Goal: Find contact information: Find contact information

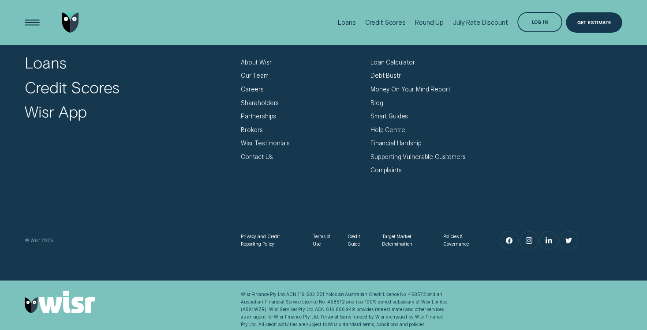
scroll to position [2940, 0]
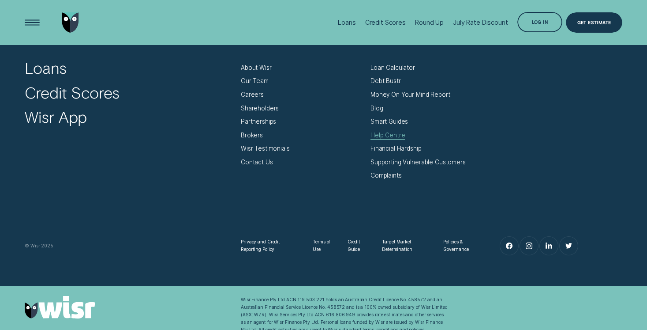
click at [394, 132] on div "Help Centre" at bounding box center [388, 136] width 35 height 8
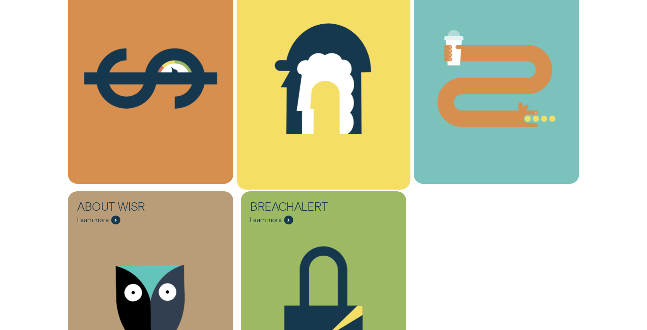
scroll to position [377, 0]
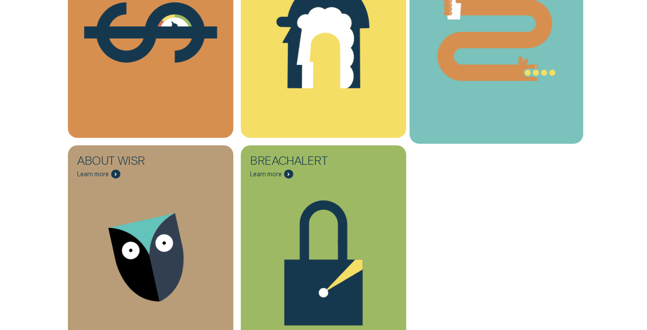
click at [466, 96] on icon "Round Up - Learn more" at bounding box center [497, 32] width 174 height 132
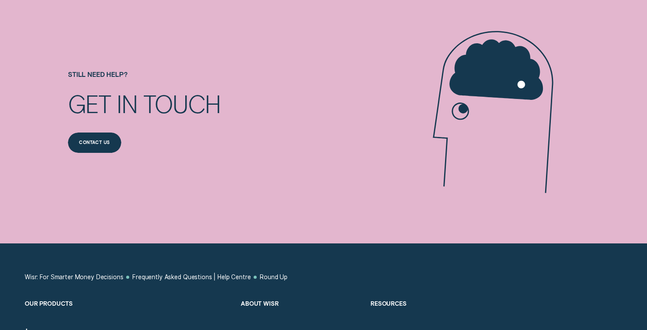
scroll to position [2212, 0]
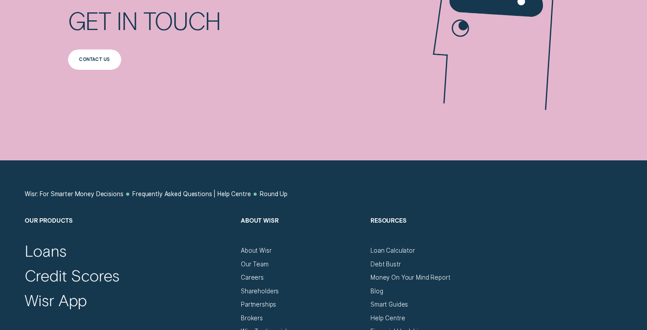
click at [113, 66] on div "Contact us" at bounding box center [94, 59] width 53 height 20
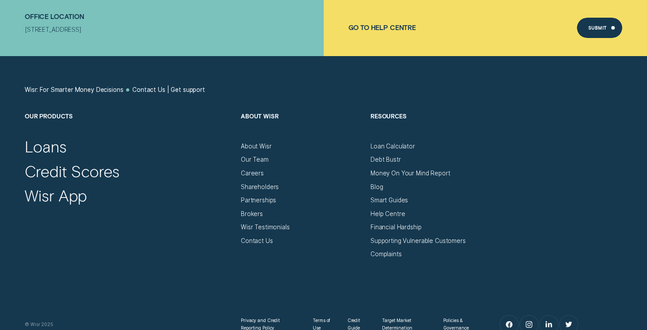
scroll to position [444, 0]
